Goal: Task Accomplishment & Management: Manage account settings

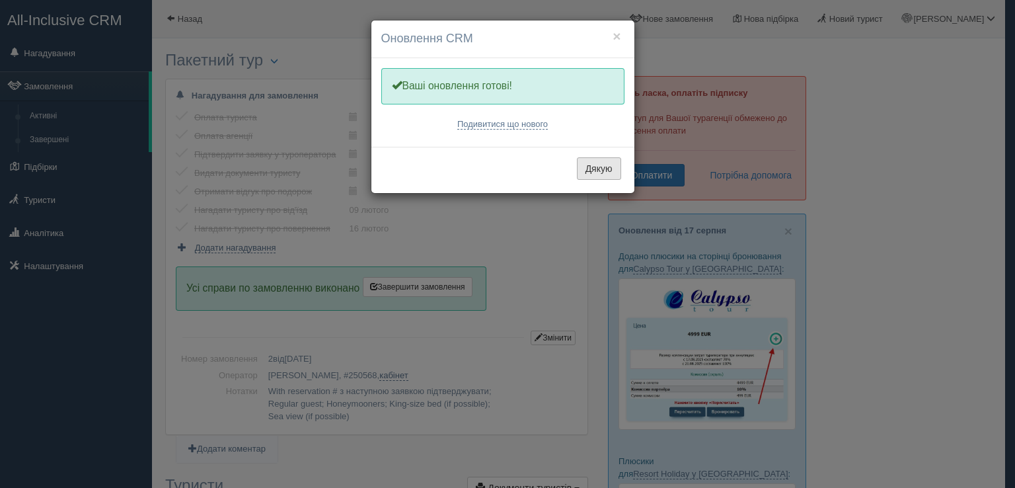
click at [595, 167] on button "Дякую" at bounding box center [599, 168] width 44 height 22
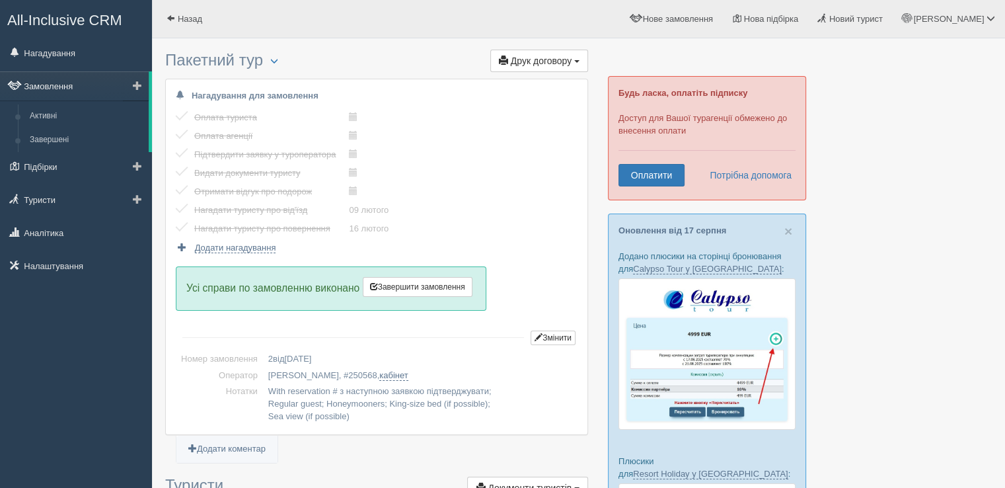
click at [67, 96] on link "Замовлення" at bounding box center [74, 85] width 149 height 29
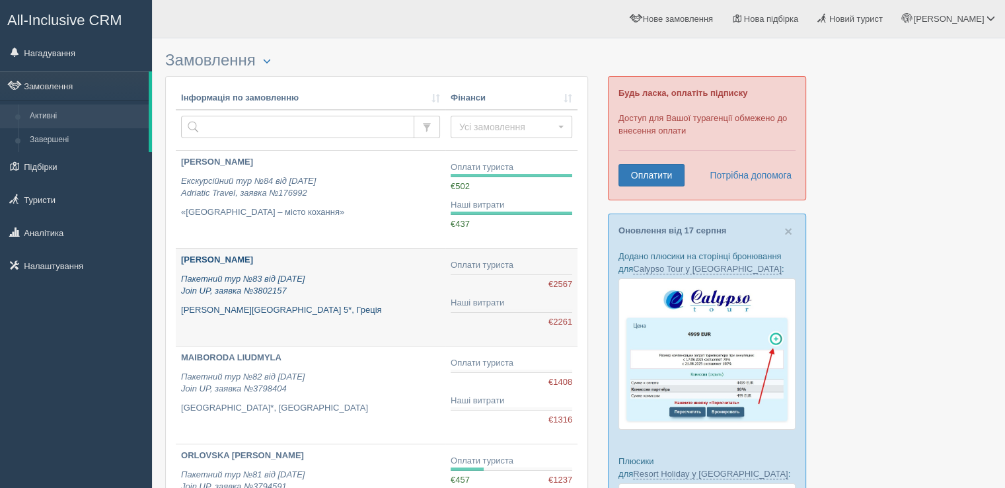
click at [279, 288] on icon "Пакетний тур №83 від 09.08.2025 Join UP, заявка №3802157" at bounding box center [243, 284] width 124 height 22
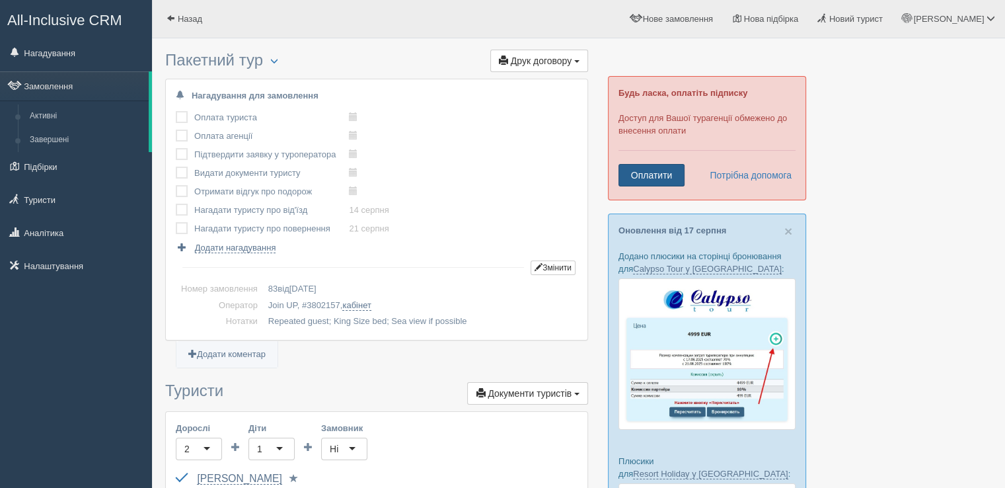
click at [659, 173] on link "Оплатити" at bounding box center [651, 175] width 66 height 22
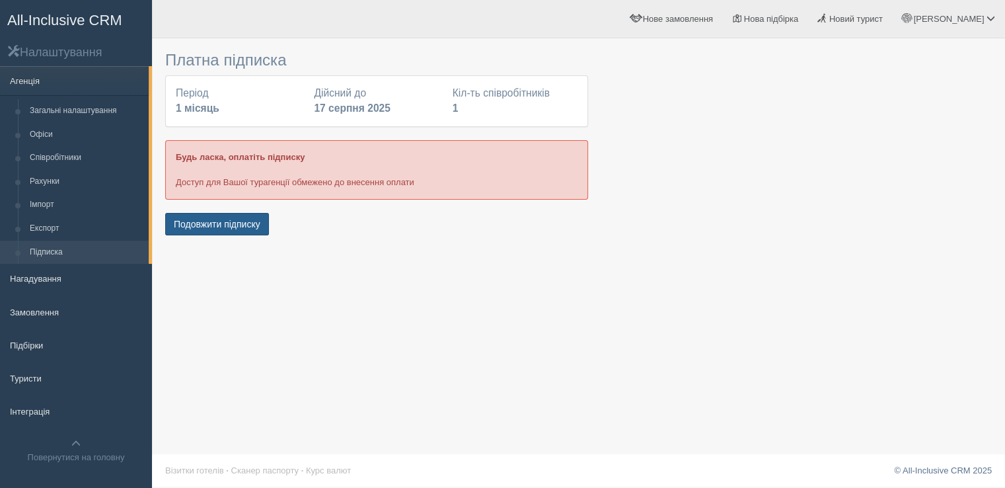
click at [202, 216] on button "Подовжити підписку" at bounding box center [217, 224] width 104 height 22
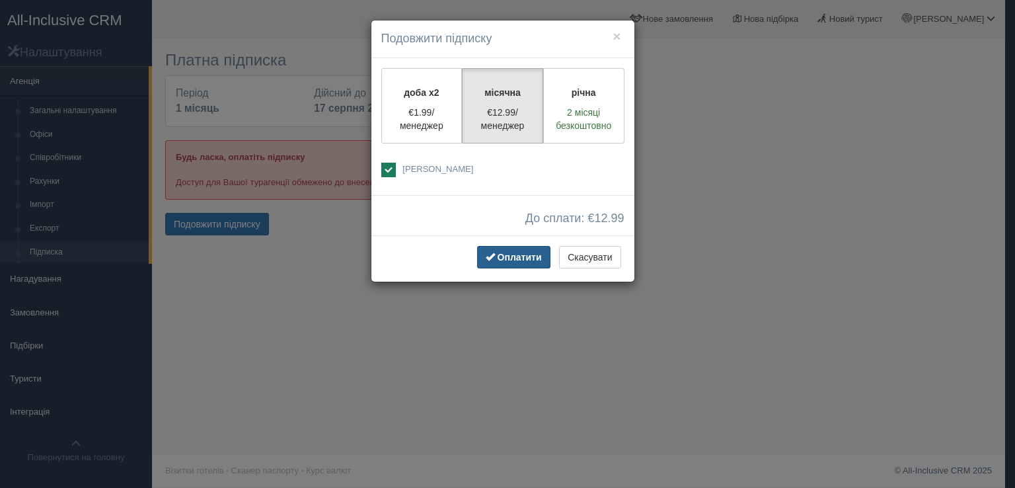
click at [490, 260] on span "button" at bounding box center [490, 256] width 9 height 9
